Goal: Transaction & Acquisition: Purchase product/service

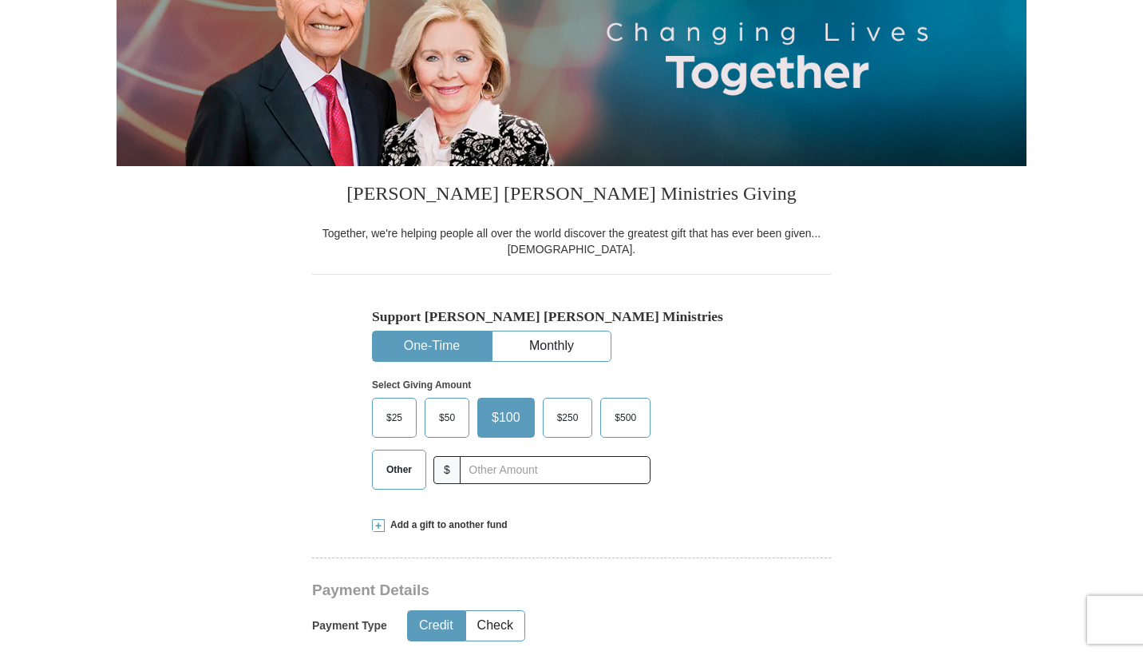
scroll to position [235, 0]
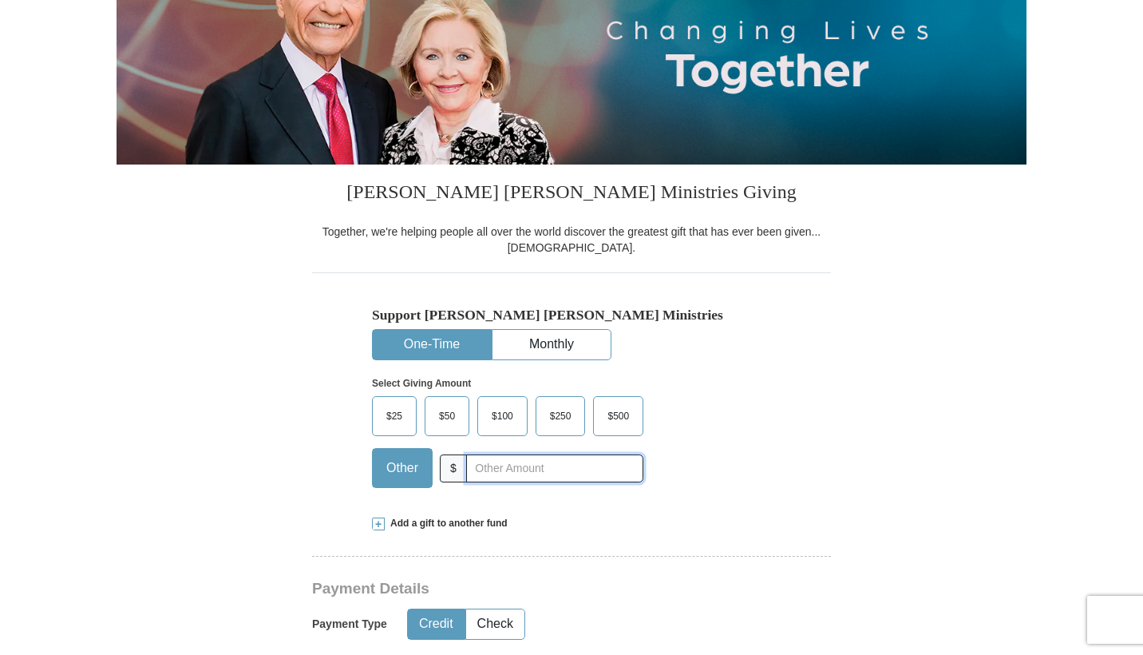
click at [466, 482] on input "text" at bounding box center [554, 468] width 177 height 28
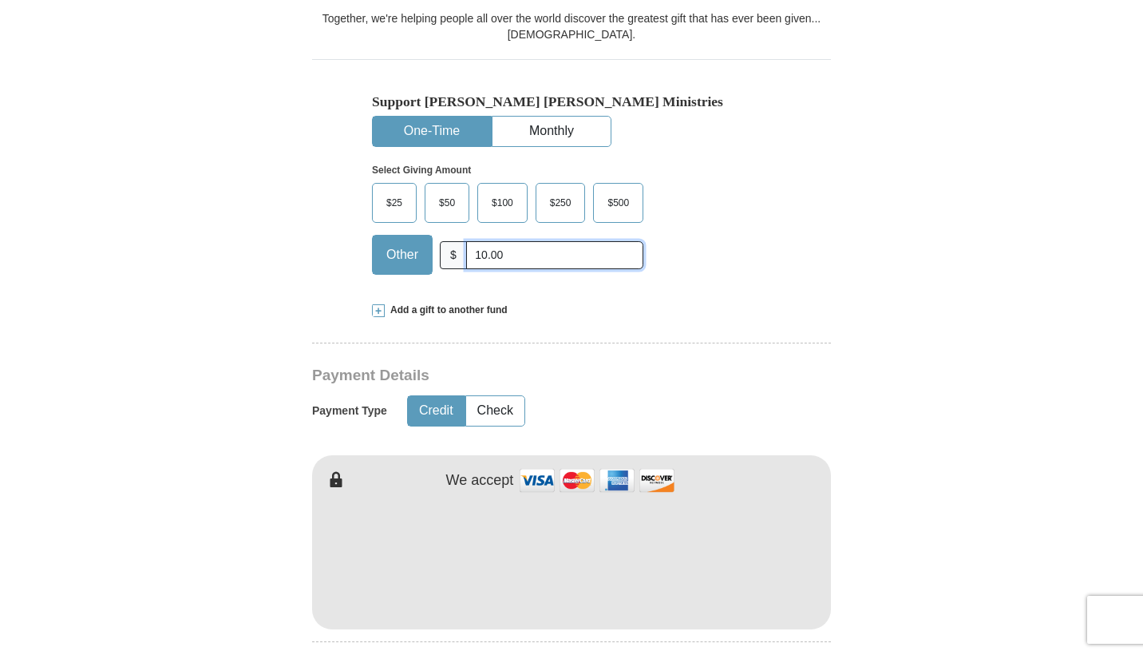
scroll to position [449, 0]
type input "10.00"
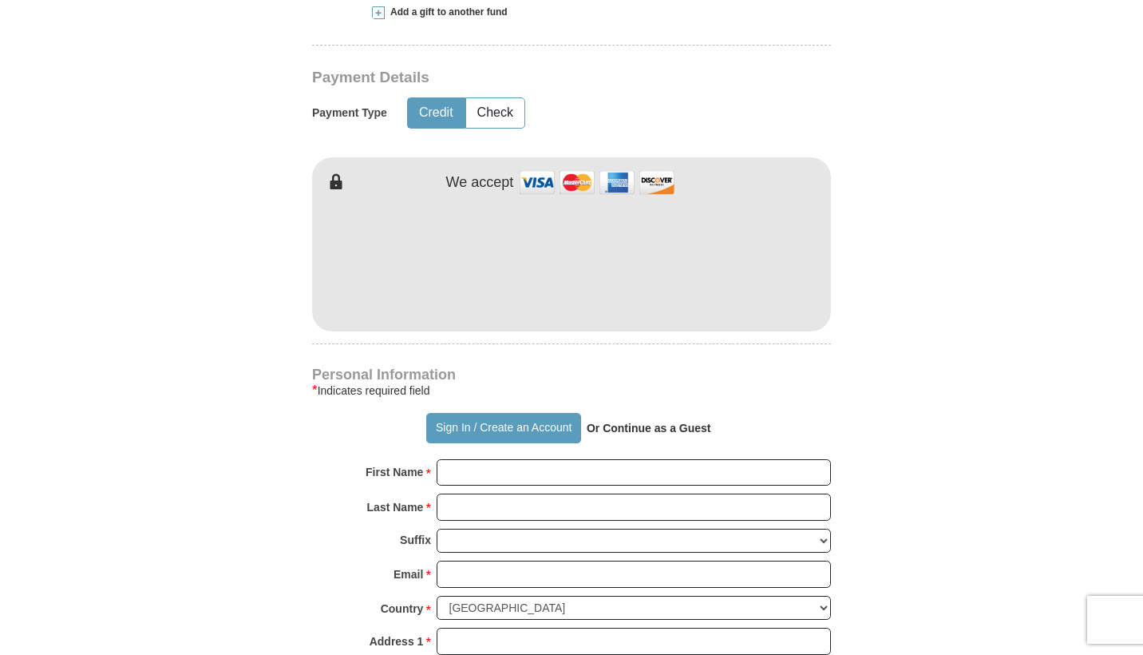
scroll to position [747, 0]
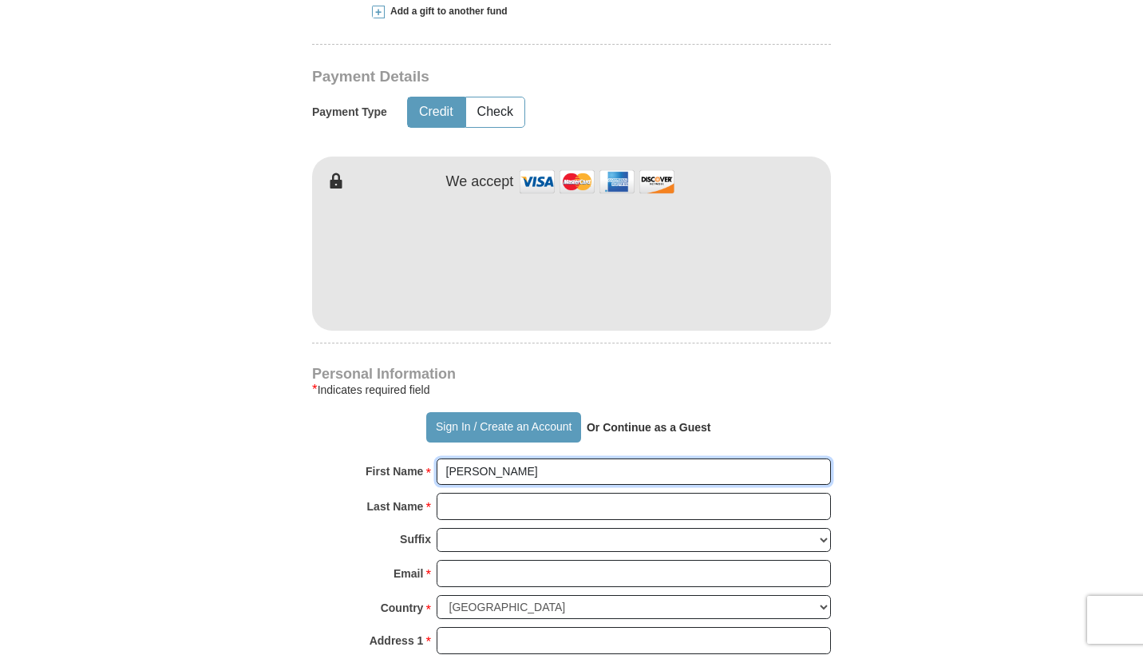
type input "[PERSON_NAME]"
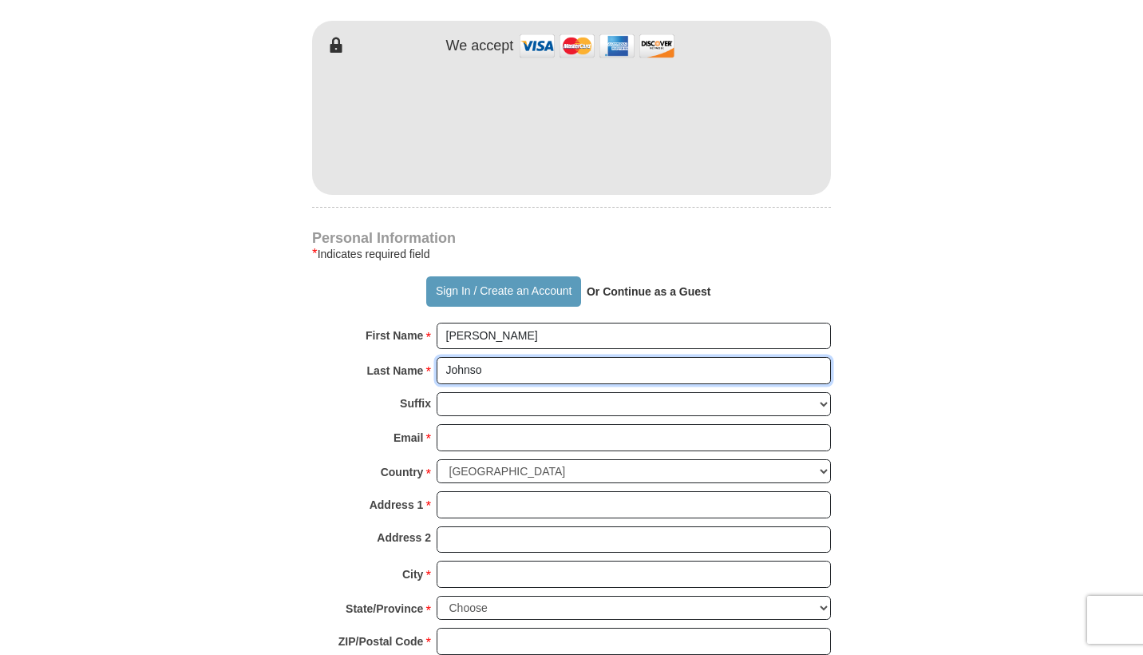
scroll to position [884, 0]
type input "[PERSON_NAME]"
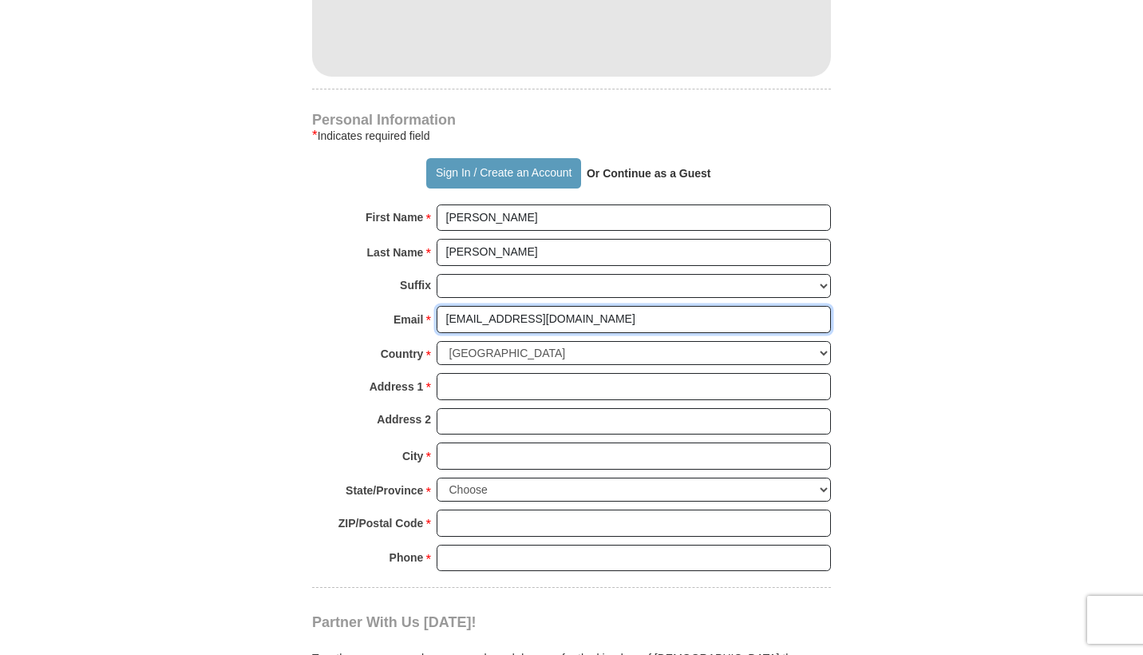
scroll to position [1007, 0]
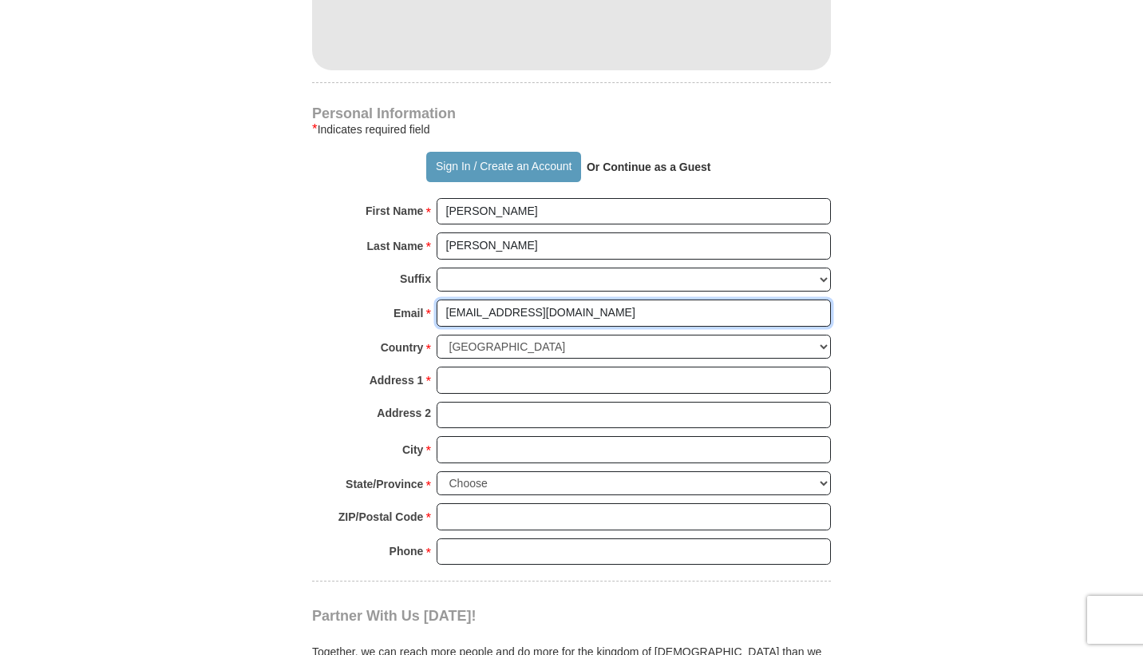
type input "[EMAIL_ADDRESS][DOMAIN_NAME]"
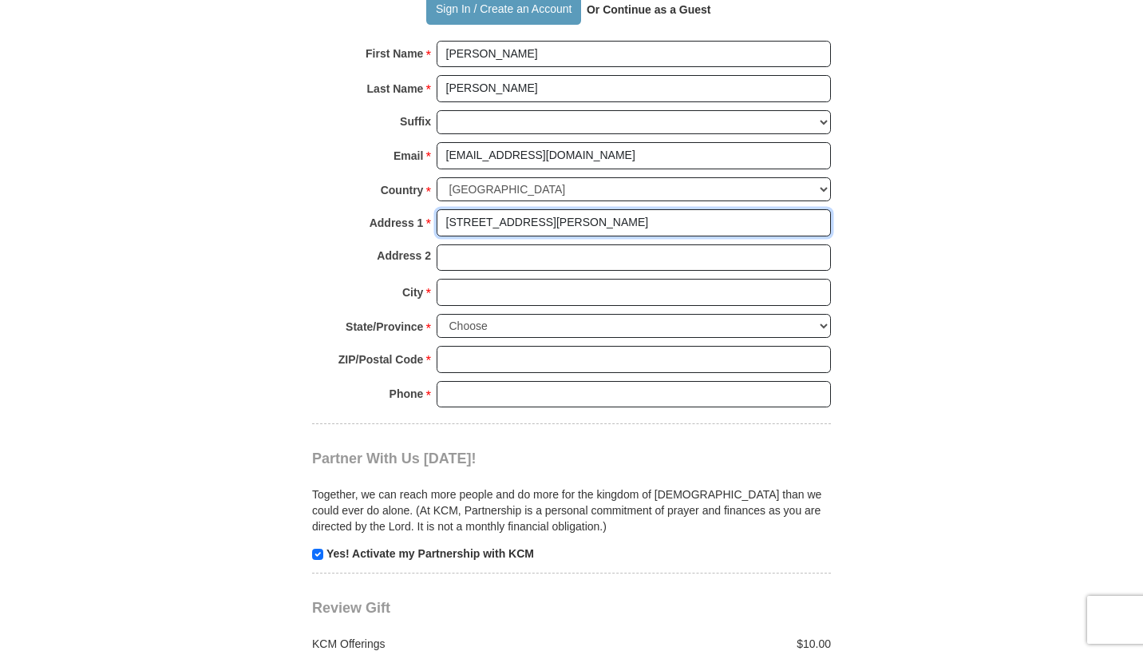
scroll to position [1167, 0]
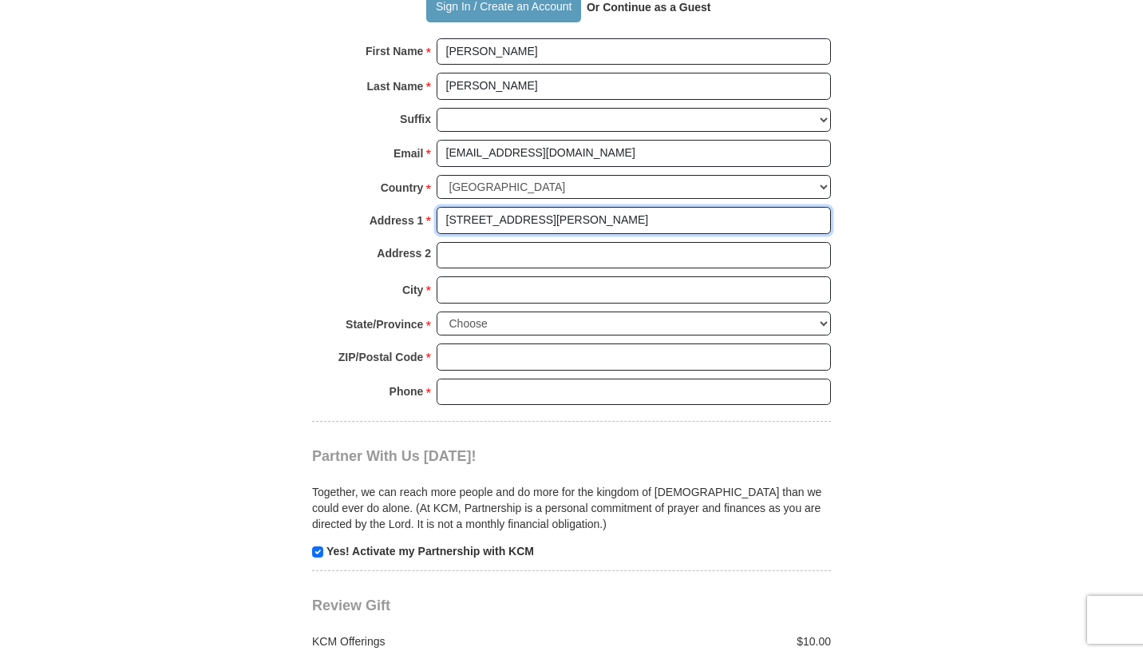
type input "[STREET_ADDRESS][PERSON_NAME]"
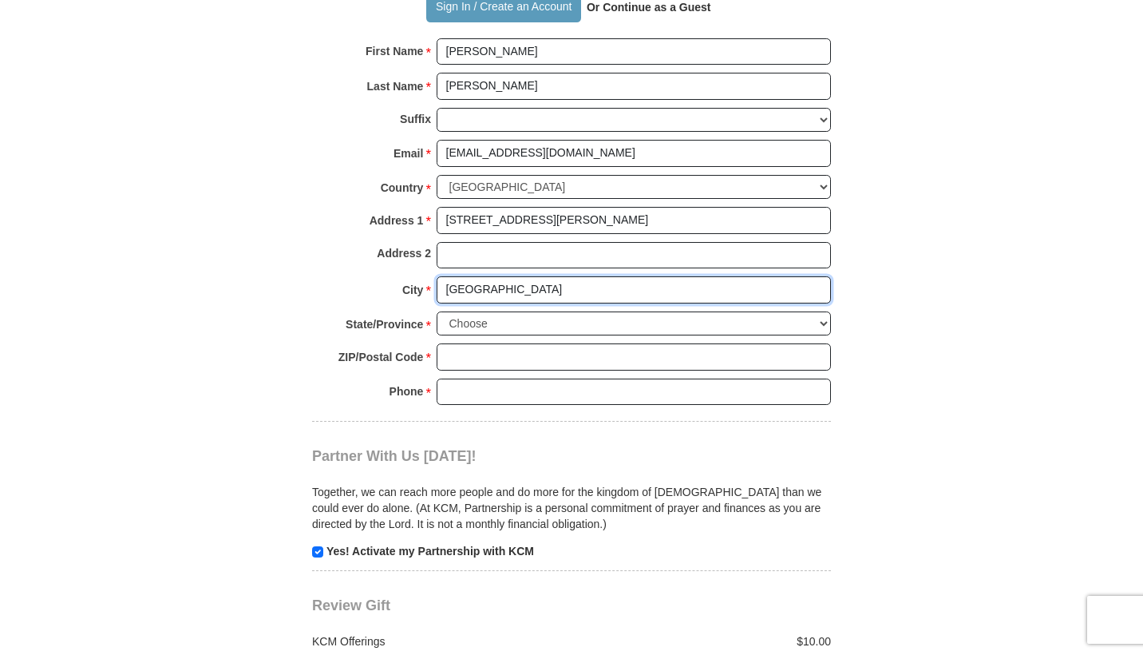
type input "[GEOGRAPHIC_DATA]"
select select "[GEOGRAPHIC_DATA]"
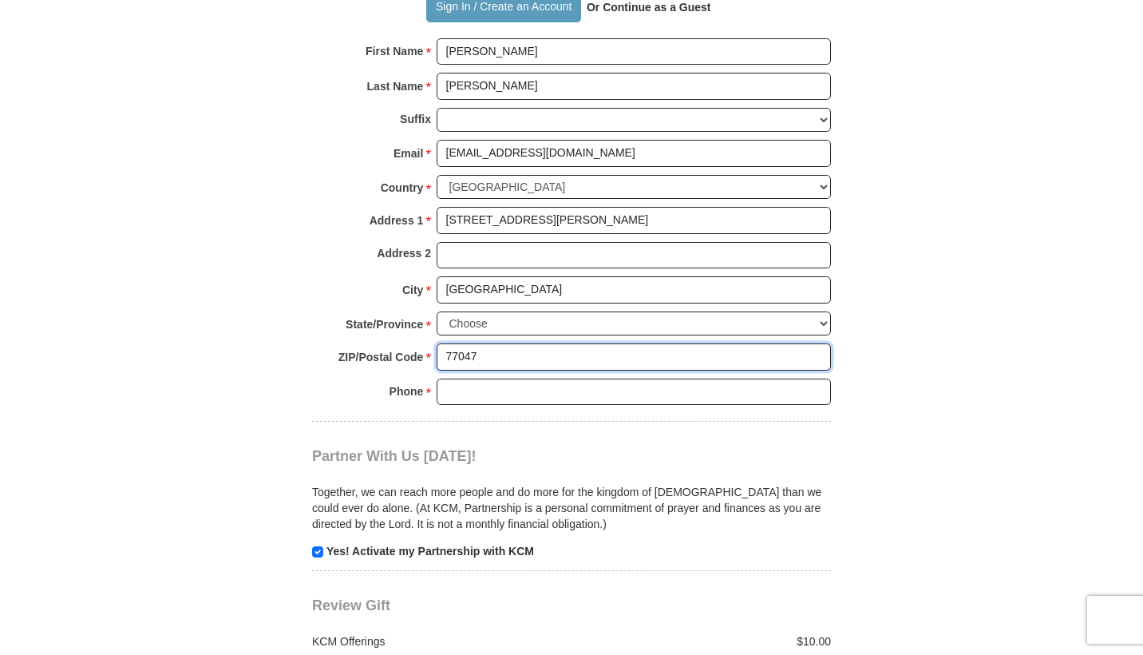
type input "77047"
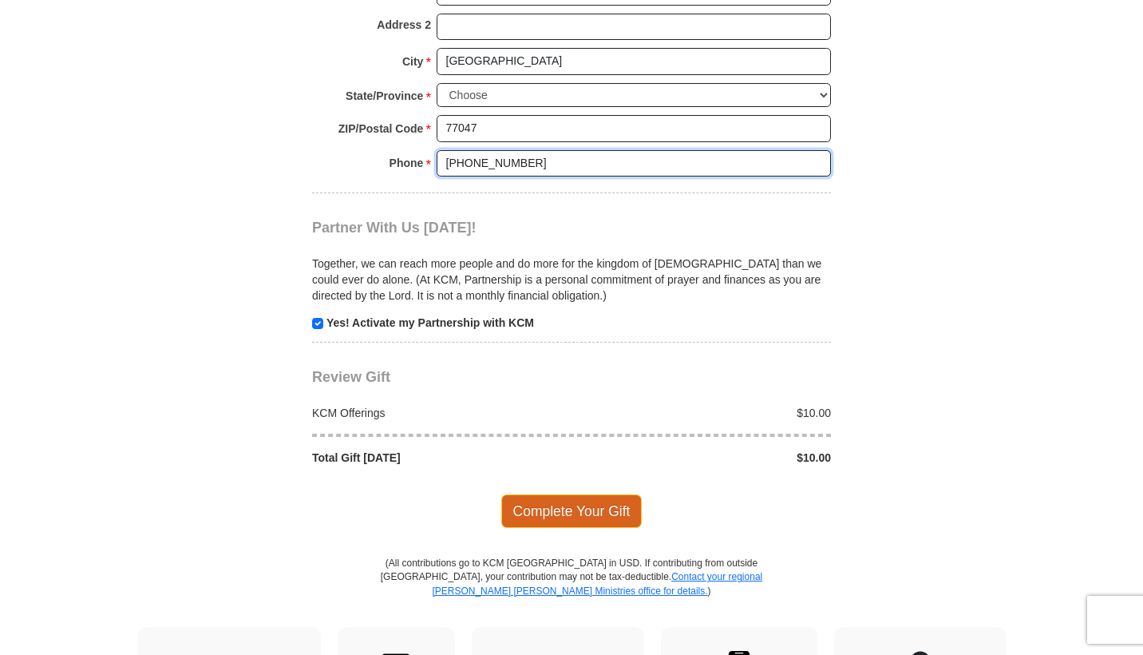
scroll to position [1395, 0]
type input "[PHONE_NUMBER]"
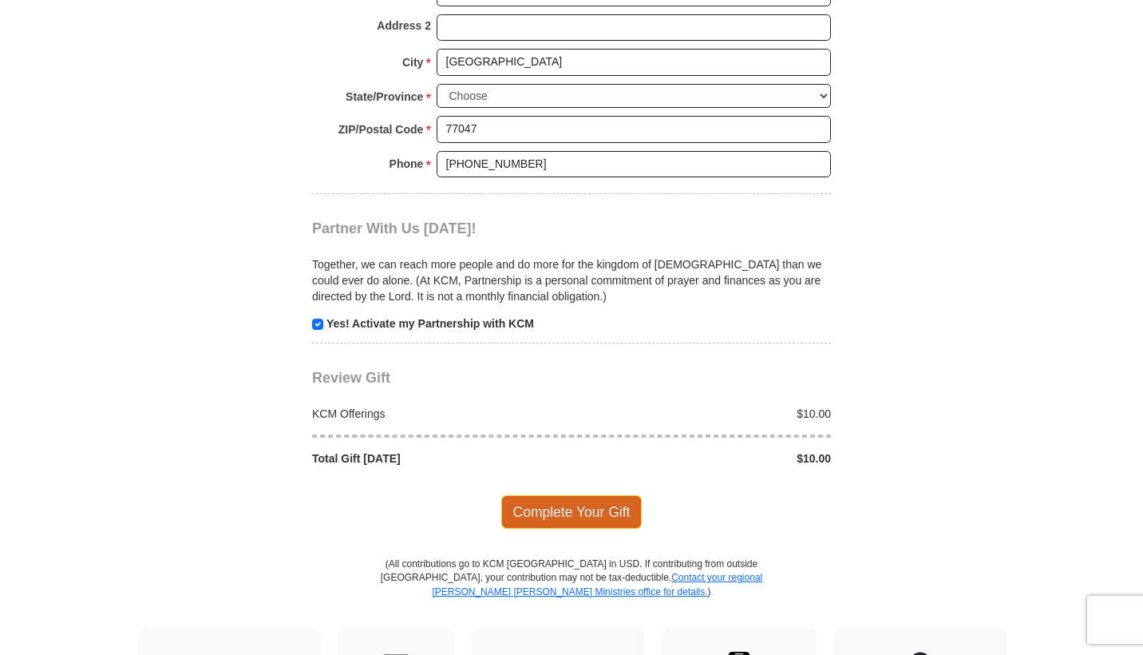
click at [566, 518] on span "Complete Your Gift" at bounding box center [571, 512] width 141 height 34
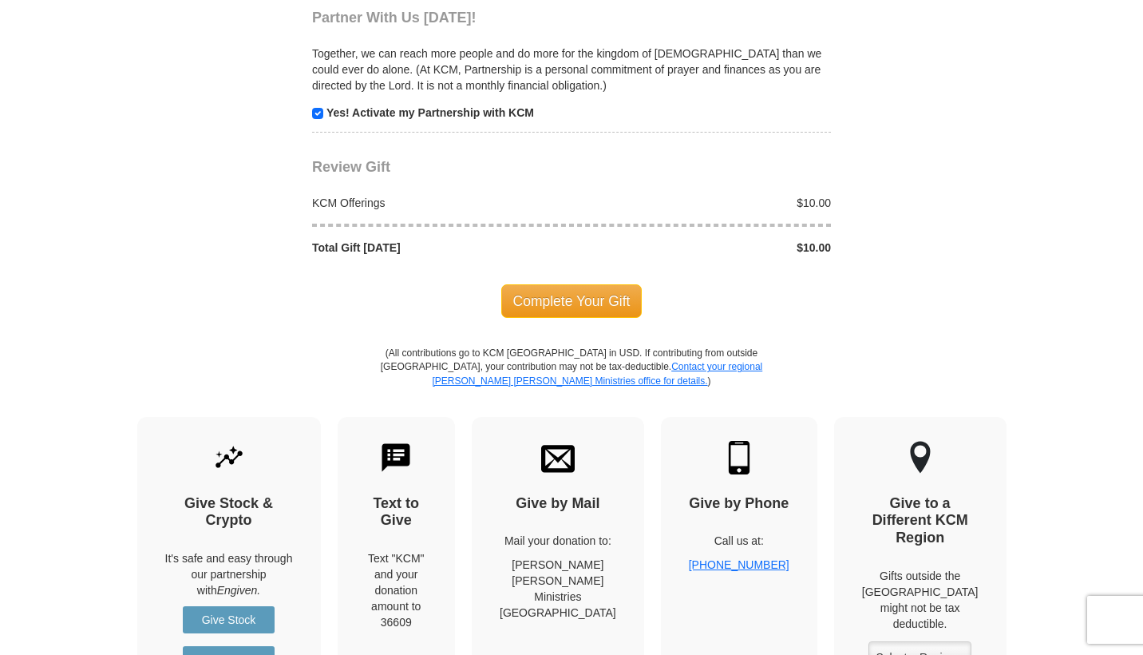
scroll to position [1696, 0]
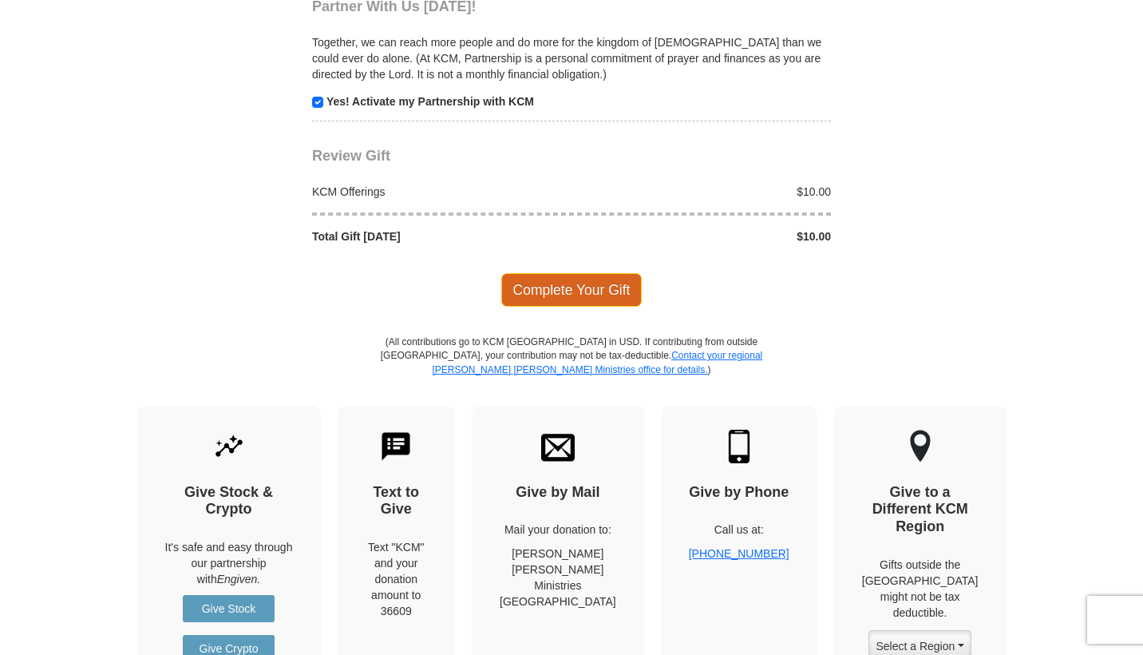
click at [572, 300] on span "Complete Your Gift" at bounding box center [571, 290] width 141 height 34
